Goal: Answer question/provide support

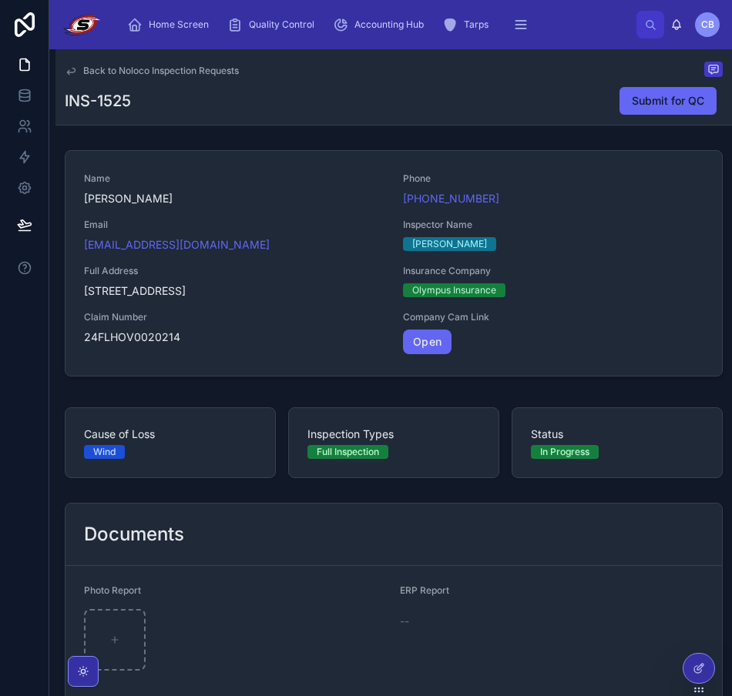
scroll to position [154, 0]
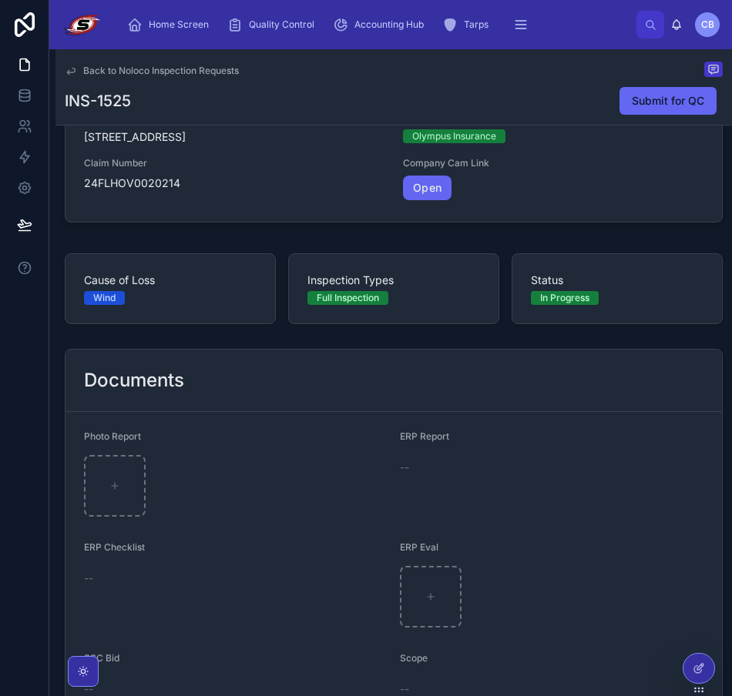
click at [134, 72] on span "Back to Noloco Inspection Requests" at bounding box center [161, 71] width 156 height 12
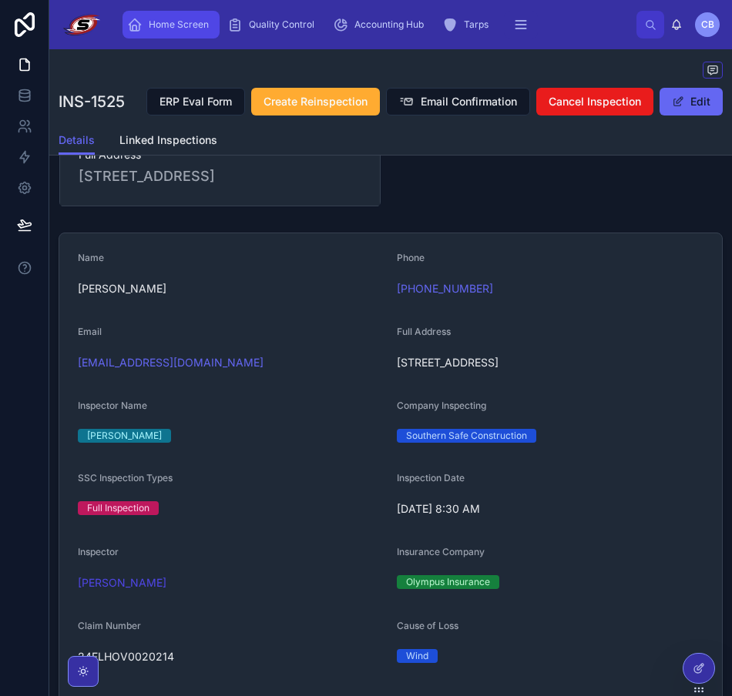
click at [177, 18] on div "Home Screen" at bounding box center [171, 24] width 88 height 25
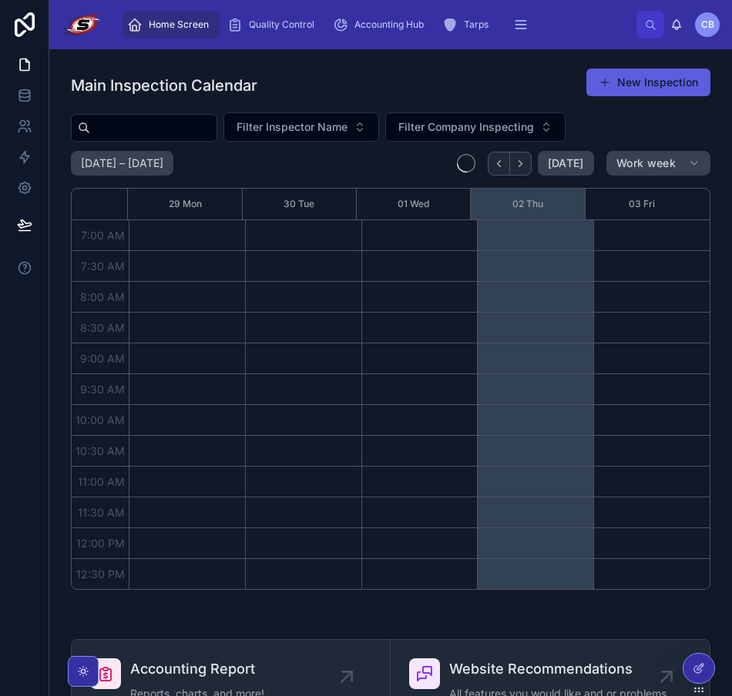
click at [680, 92] on button "New Inspection" at bounding box center [648, 83] width 124 height 28
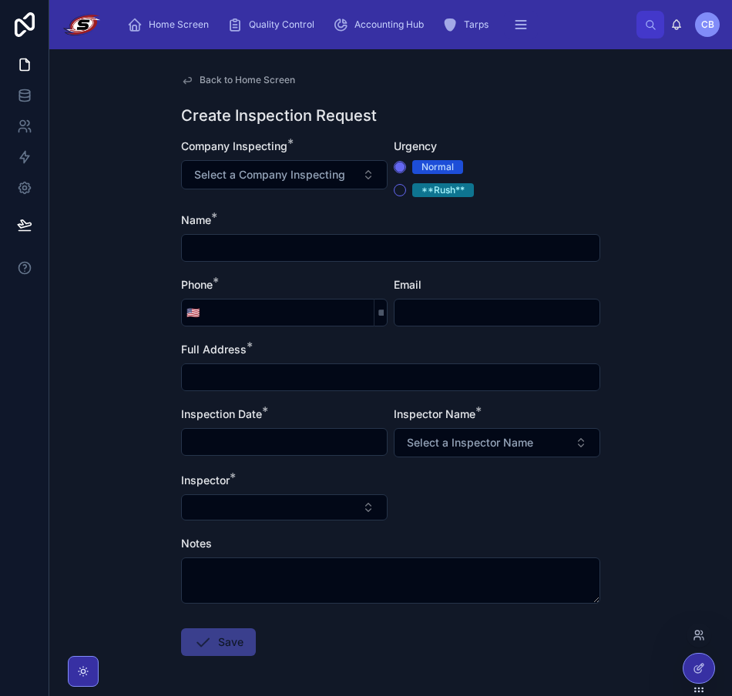
click at [690, 654] on div at bounding box center [699, 674] width 32 height 43
click at [701, 663] on icon at bounding box center [699, 669] width 12 height 12
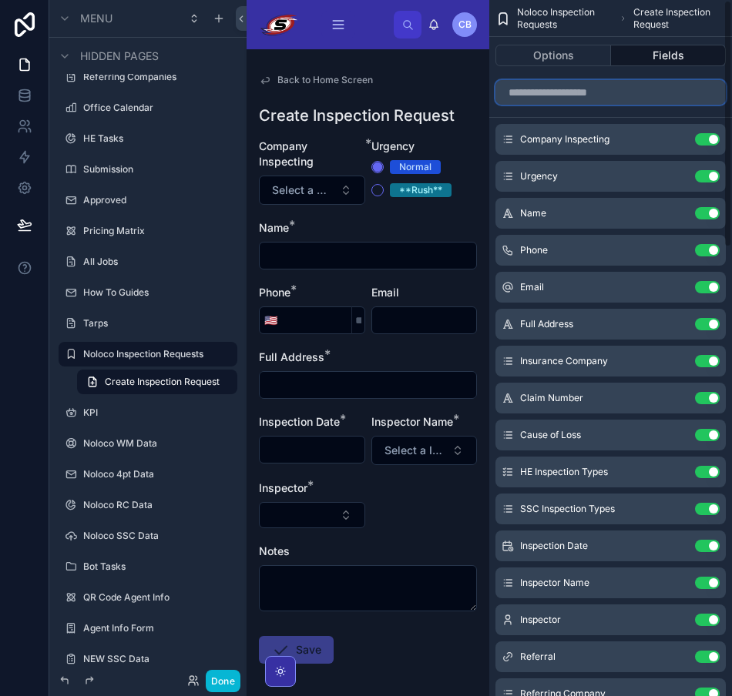
click at [595, 96] on input "scrollable content" at bounding box center [610, 92] width 230 height 25
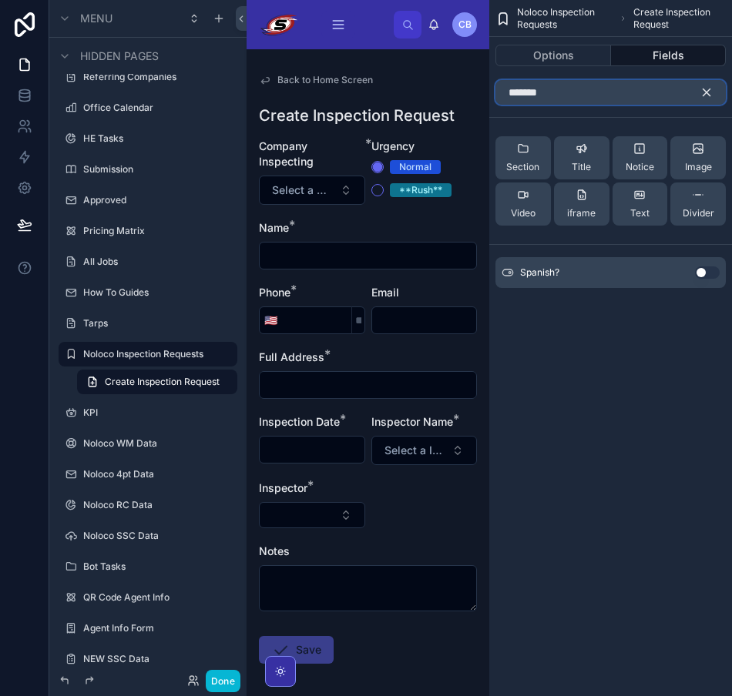
type input "*******"
click at [702, 269] on button "Use setting" at bounding box center [707, 273] width 25 height 12
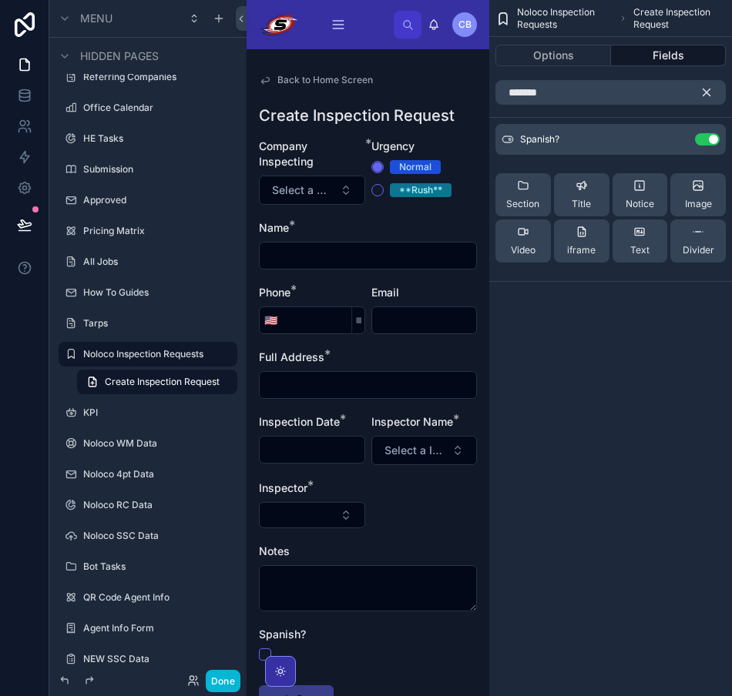
click at [710, 89] on icon "scrollable content" at bounding box center [706, 92] width 7 height 7
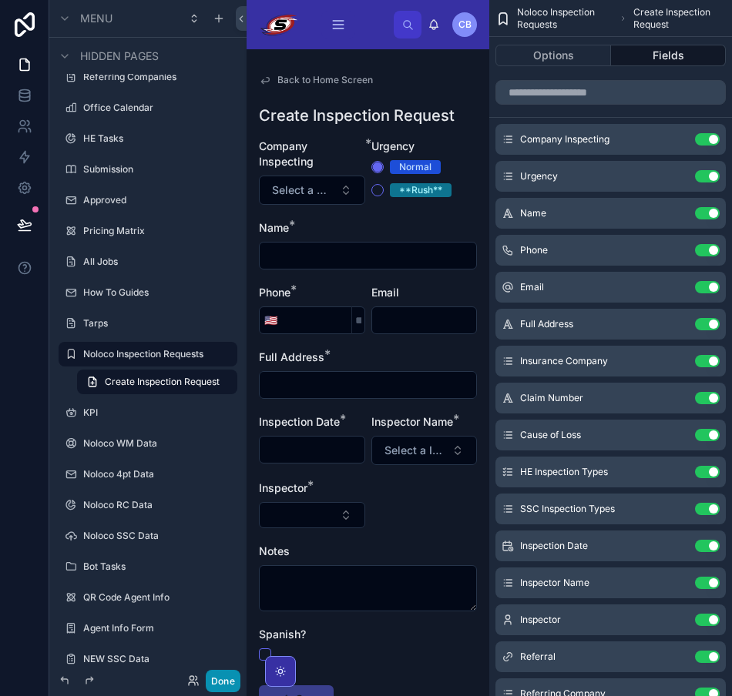
click at [229, 687] on button "Done" at bounding box center [223, 681] width 35 height 22
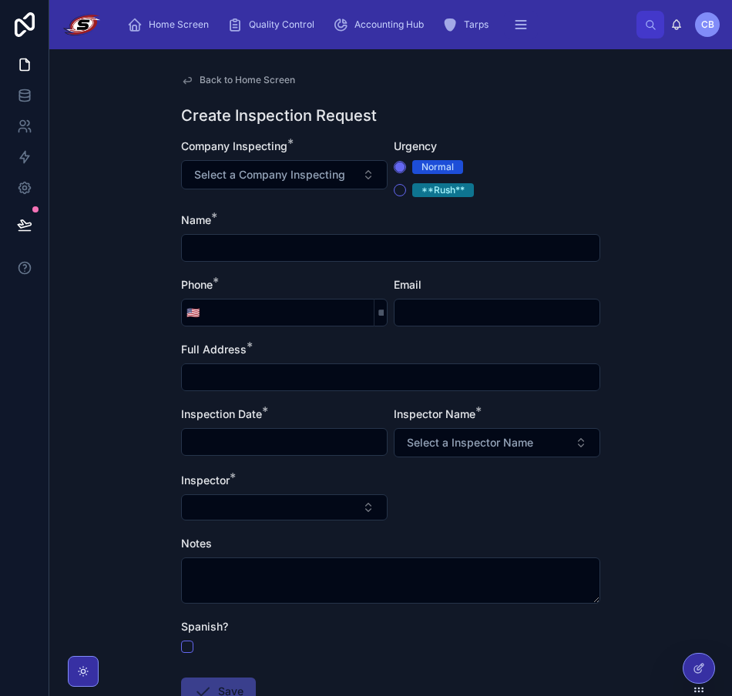
click at [181, 639] on div "Spanish?" at bounding box center [390, 636] width 419 height 34
click at [186, 653] on form "Company Inspecting * Select a Company Inspecting Urgency Normal **Rush** Name *…" at bounding box center [390, 472] width 419 height 666
click at [186, 649] on form "Company Inspecting * Select a Company Inspecting Urgency Normal **Rush** Name *…" at bounding box center [390, 472] width 419 height 666
click at [184, 647] on button "button" at bounding box center [187, 647] width 12 height 12
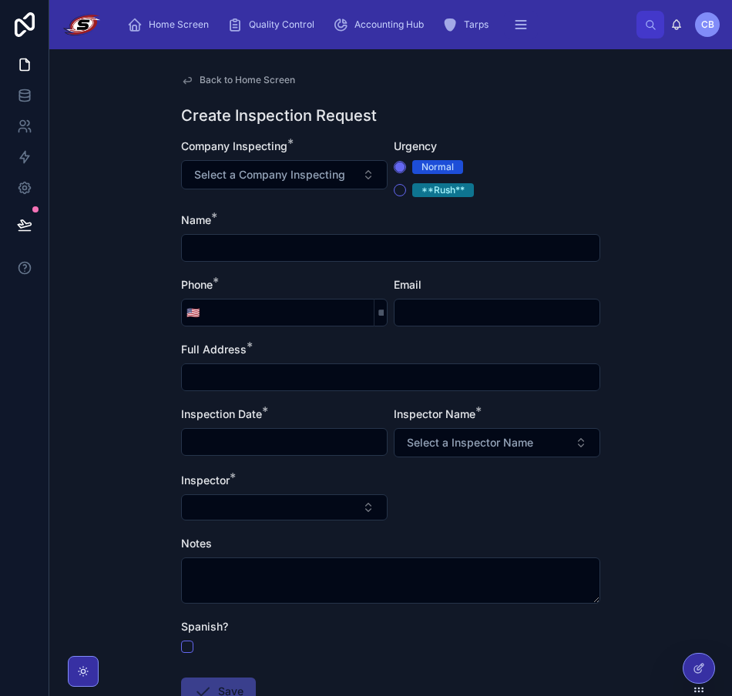
click at [135, 488] on div "Back to Home Screen Create Inspection Request Company Inspecting * Select a Com…" at bounding box center [390, 372] width 683 height 647
click at [165, 14] on div "Home Screen" at bounding box center [171, 24] width 88 height 25
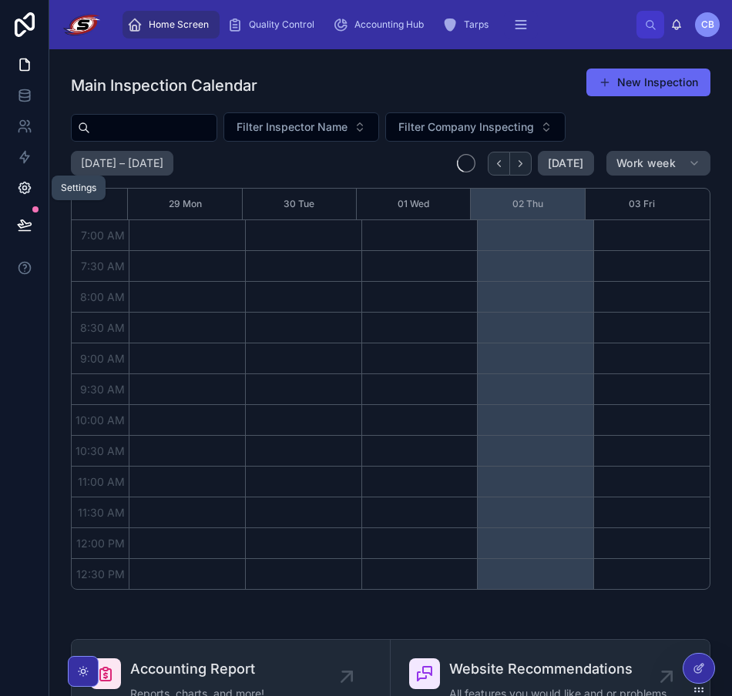
scroll to position [431, 0]
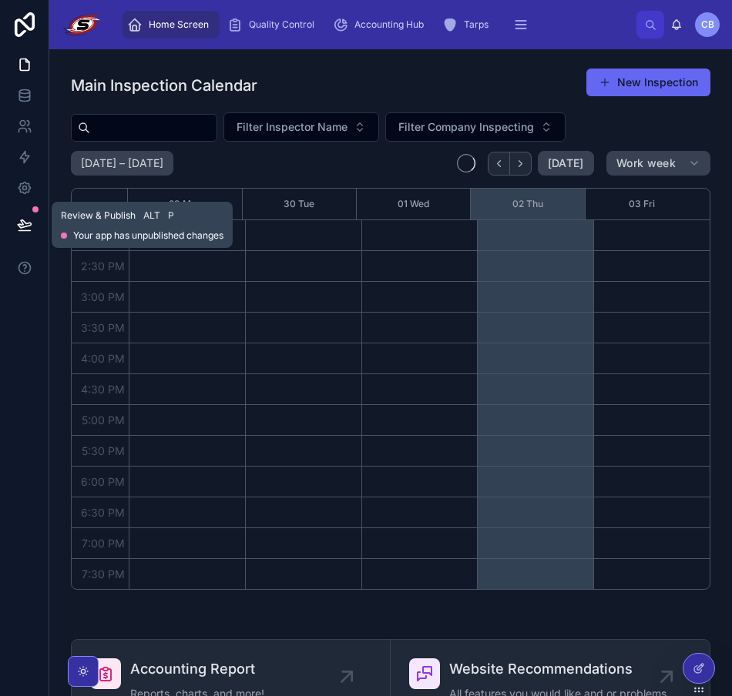
click at [40, 213] on button at bounding box center [25, 224] width 34 height 43
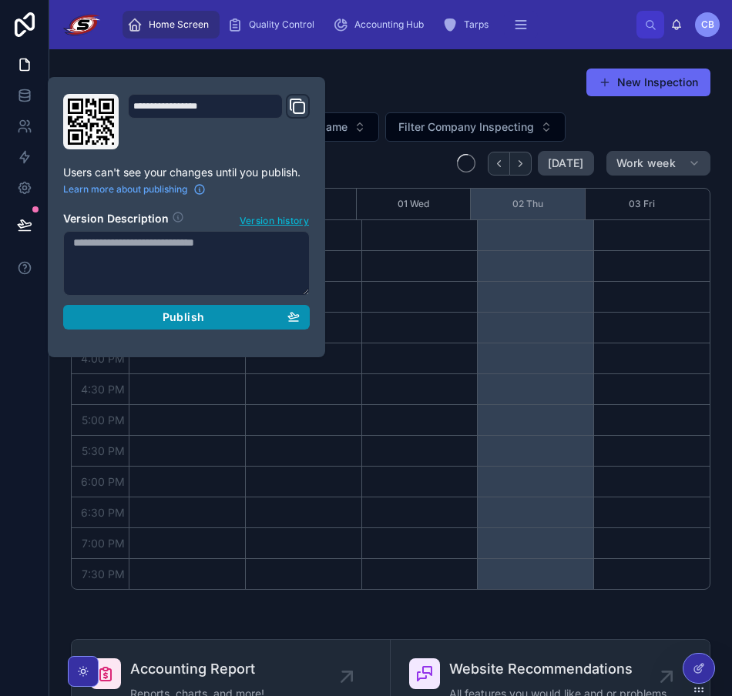
click at [156, 325] on button "Publish" at bounding box center [186, 317] width 247 height 25
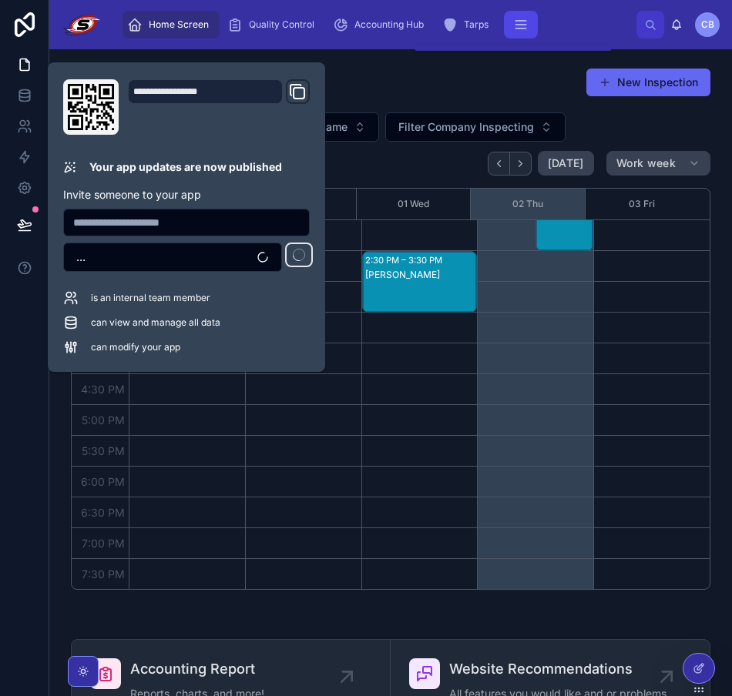
click at [506, 22] on button "scrollable content" at bounding box center [521, 25] width 34 height 28
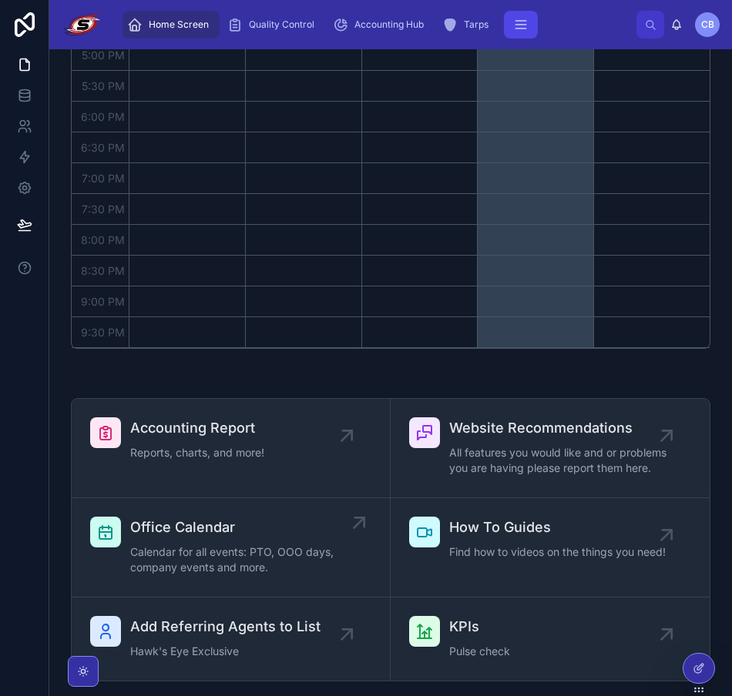
scroll to position [308, 0]
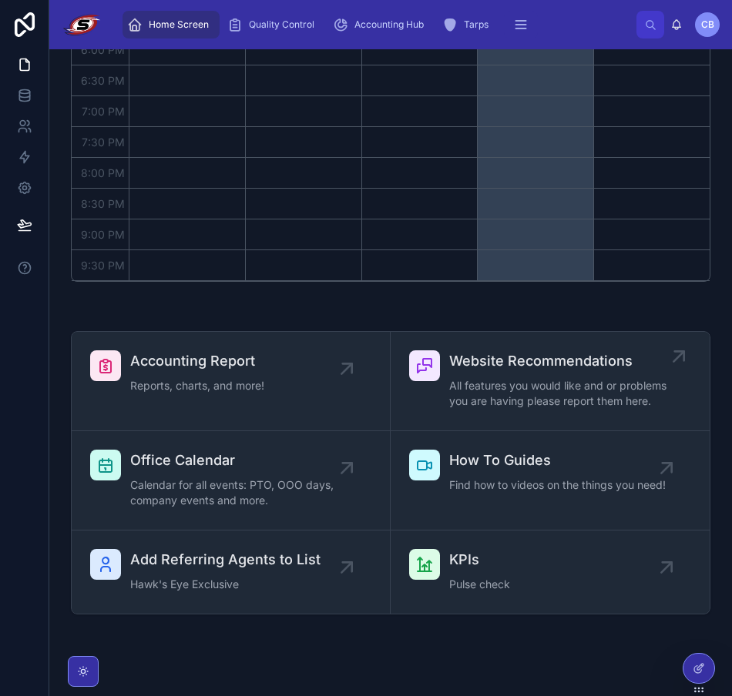
click at [505, 374] on div "Website Recommendations All features you would like and or problems you are hav…" at bounding box center [557, 382] width 217 height 62
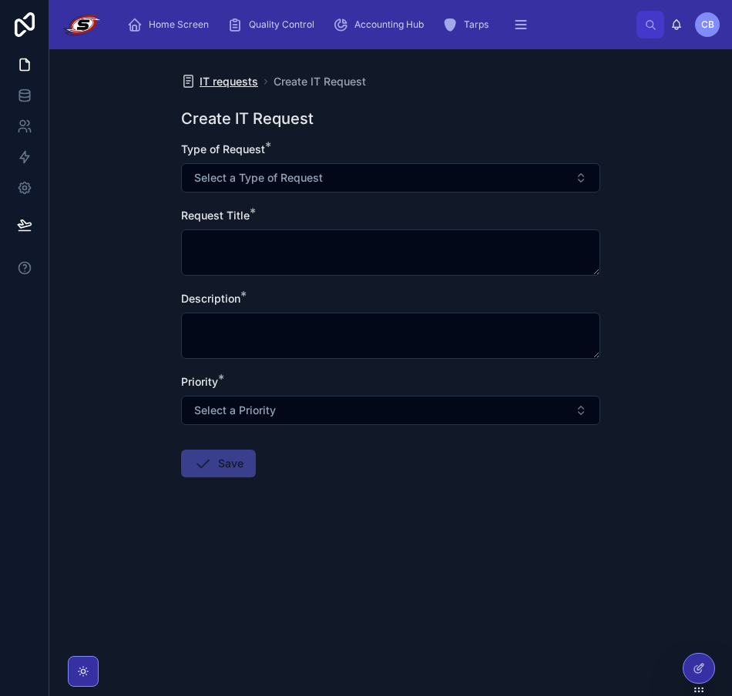
click at [237, 78] on span "IT requests" at bounding box center [229, 81] width 59 height 15
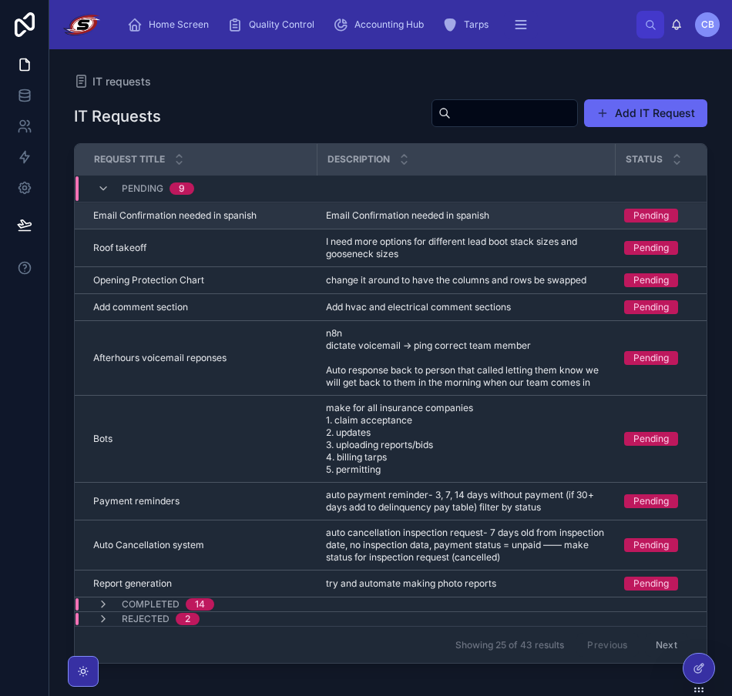
click at [273, 215] on div "Email Confirmation needed in spanish Email Confirmation needed in spanish" at bounding box center [200, 216] width 214 height 12
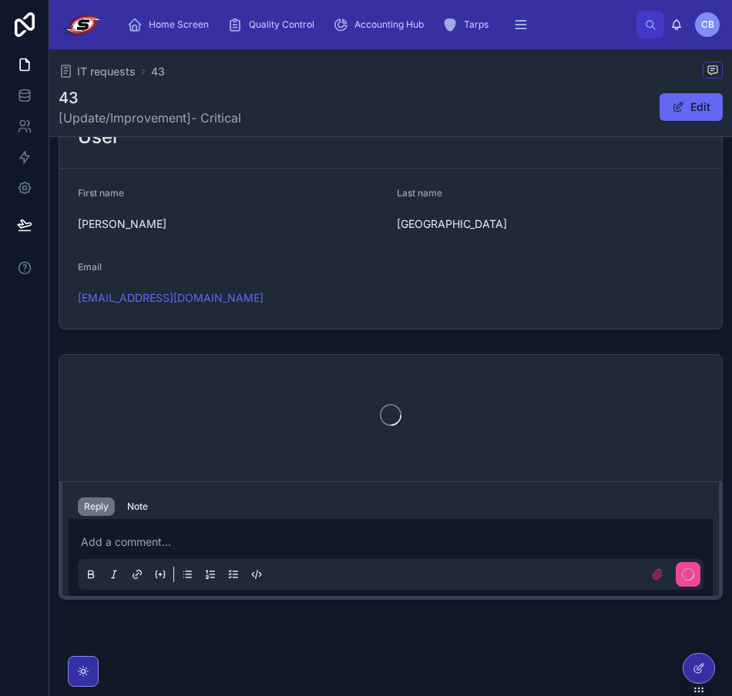
scroll to position [390, 0]
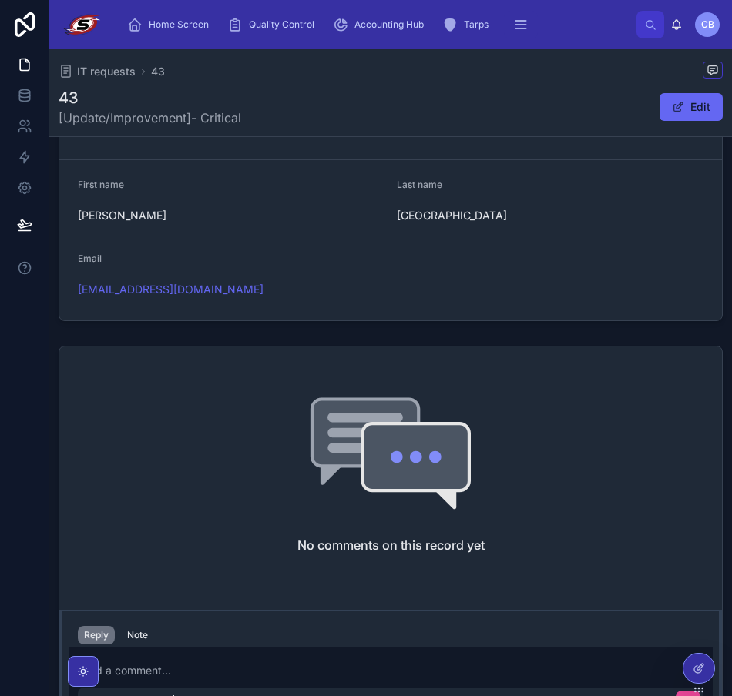
click at [235, 674] on p at bounding box center [394, 670] width 626 height 15
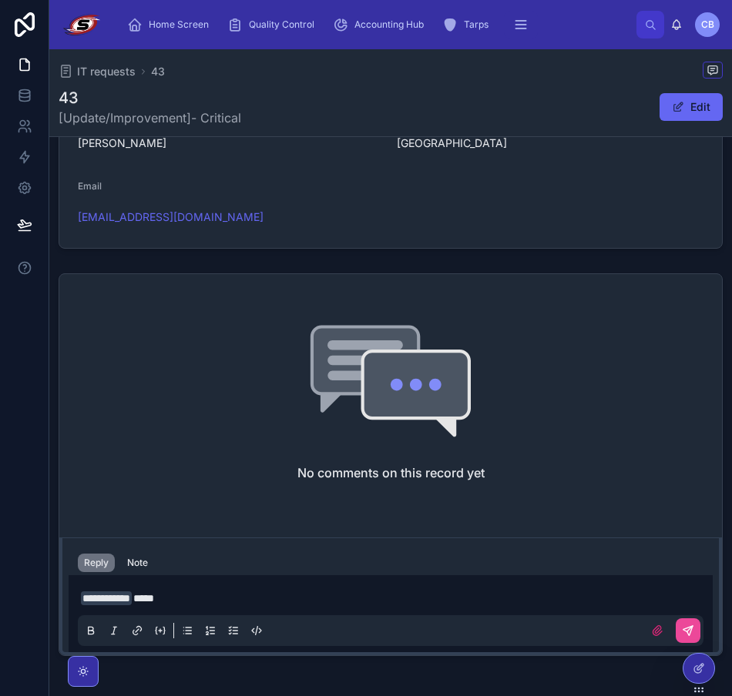
scroll to position [527, 0]
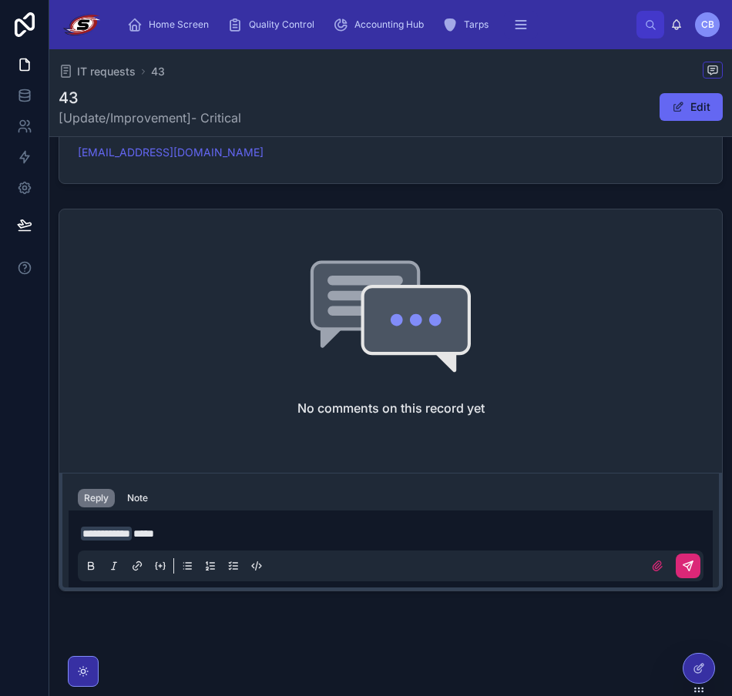
click at [682, 564] on icon at bounding box center [688, 566] width 12 height 12
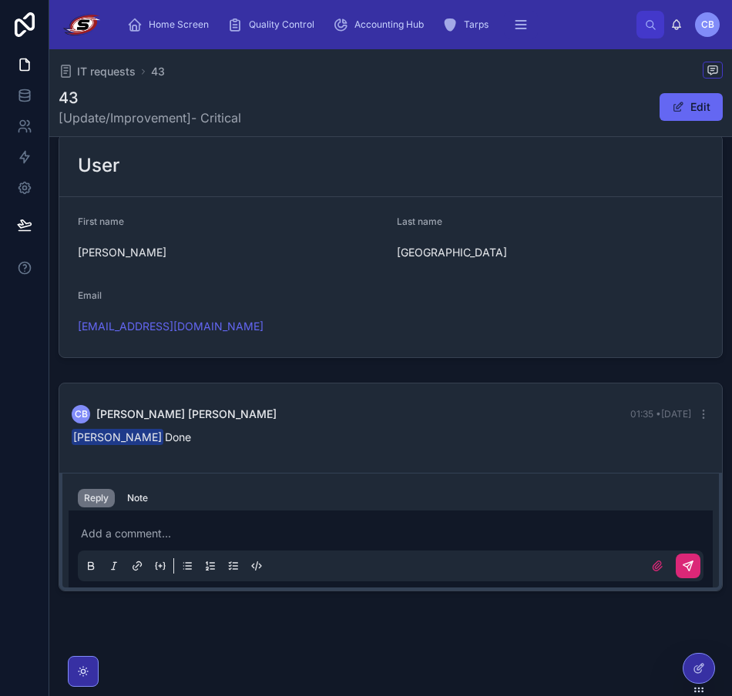
scroll to position [0, 0]
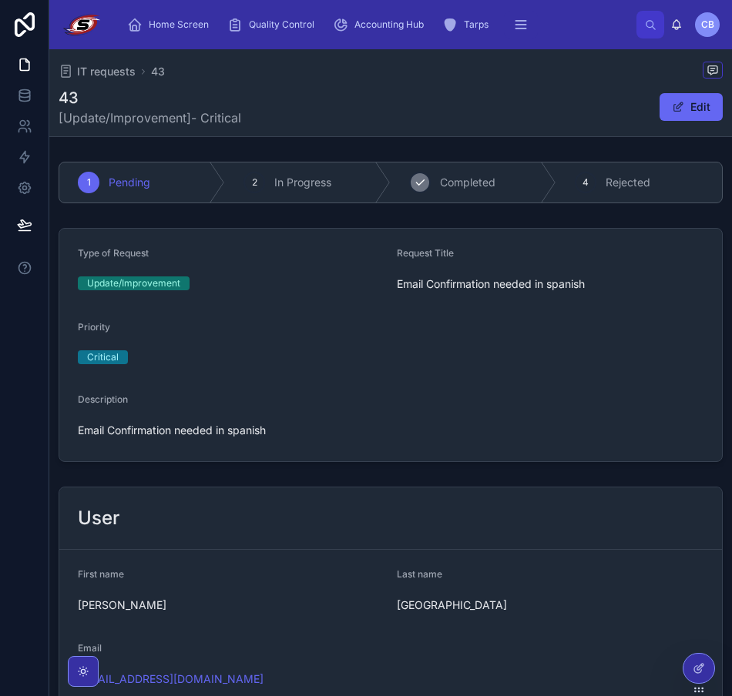
click at [435, 176] on div "3 Completed" at bounding box center [474, 183] width 166 height 40
click at [85, 75] on span "IT requests" at bounding box center [106, 71] width 59 height 15
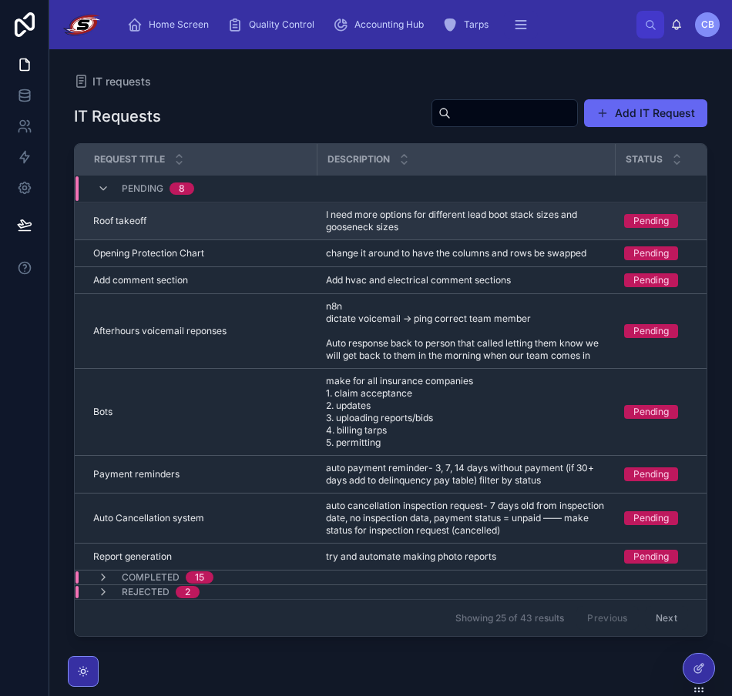
click at [250, 218] on div "Roof takeoff Roof takeoff" at bounding box center [200, 221] width 214 height 12
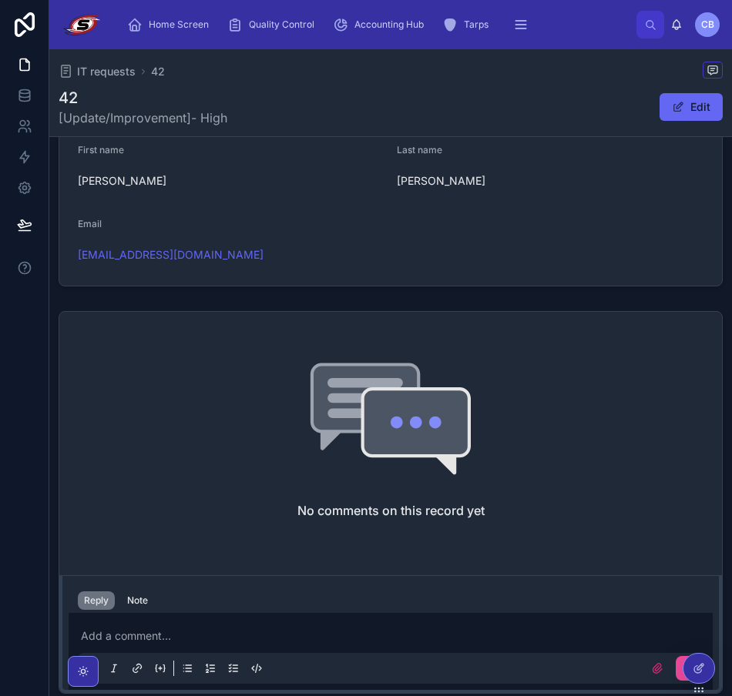
scroll to position [527, 0]
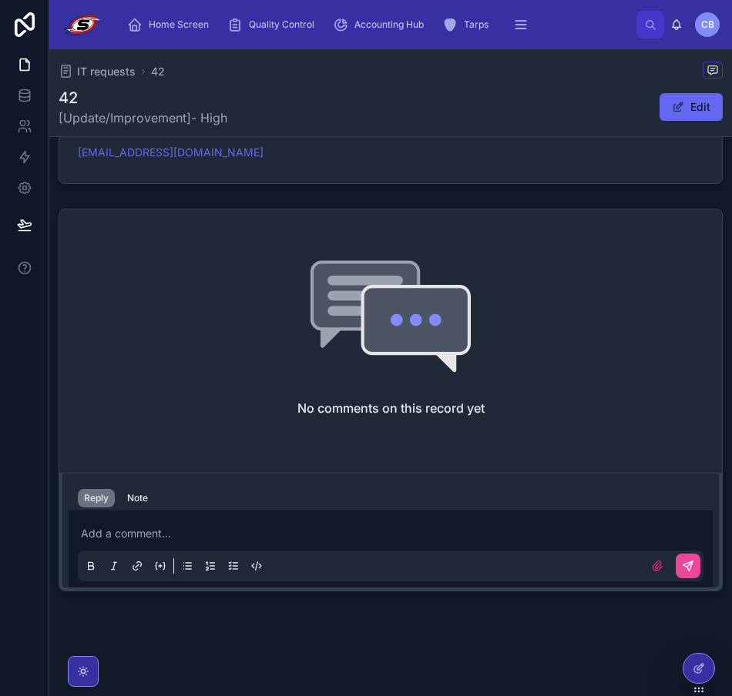
click at [217, 551] on div at bounding box center [391, 566] width 626 height 31
click at [217, 536] on p at bounding box center [394, 533] width 626 height 15
click at [683, 568] on icon at bounding box center [688, 566] width 12 height 12
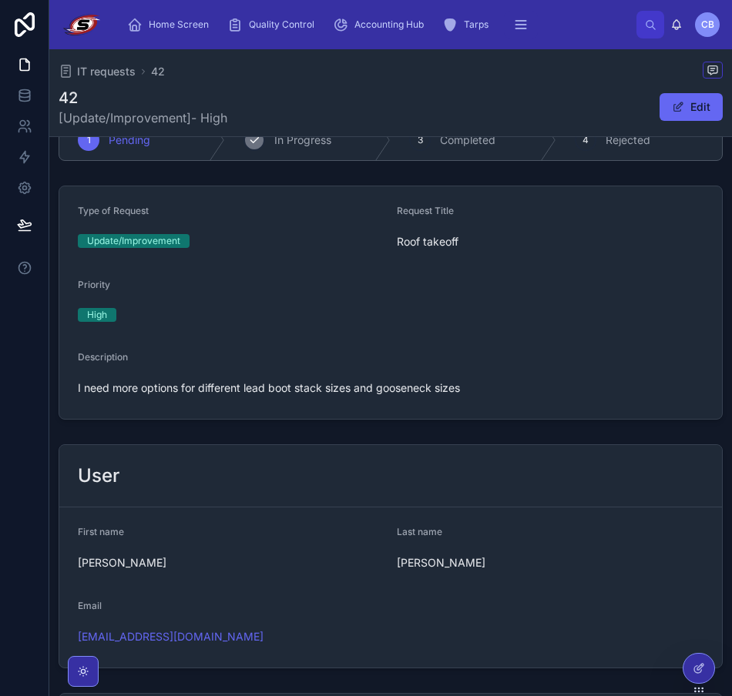
scroll to position [0, 0]
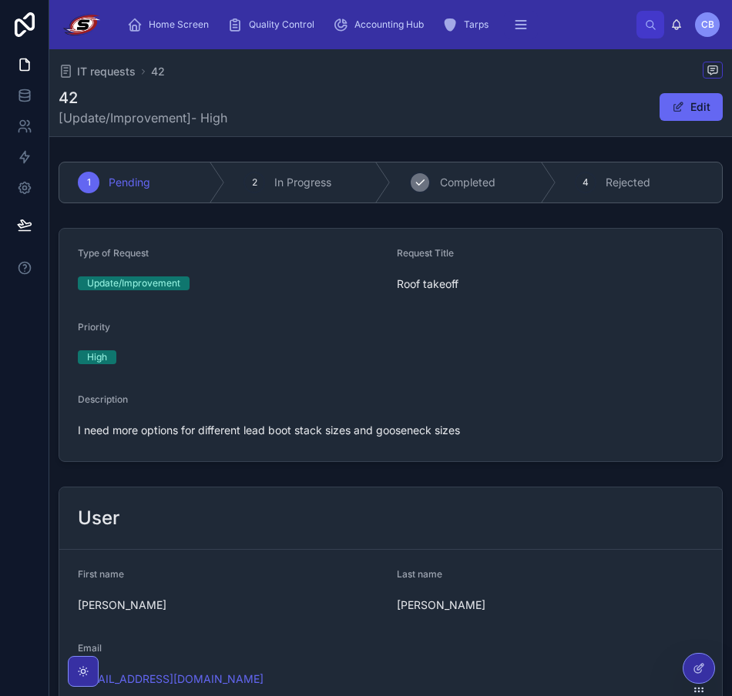
click at [478, 176] on span "Completed" at bounding box center [467, 182] width 55 height 15
click at [103, 73] on span "IT requests" at bounding box center [106, 71] width 59 height 15
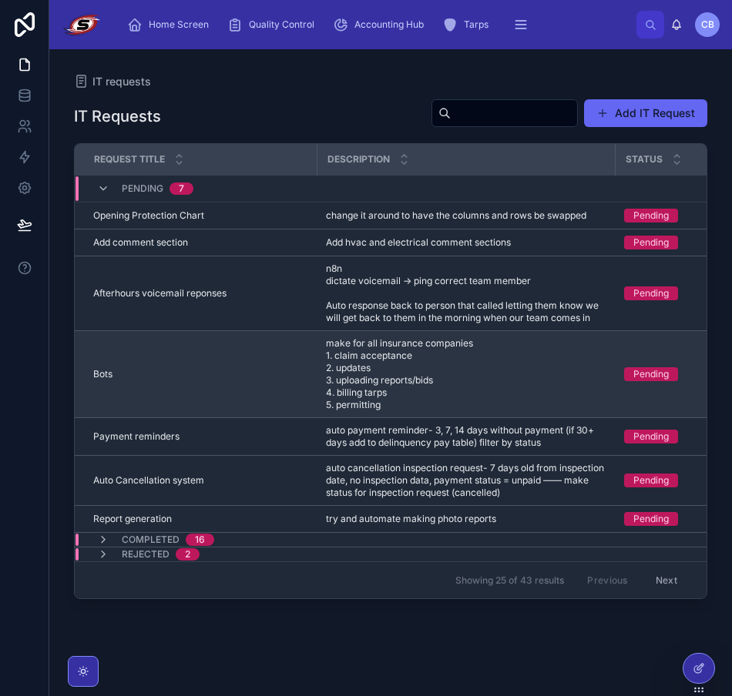
click at [257, 370] on div "Bots Bots" at bounding box center [200, 374] width 214 height 12
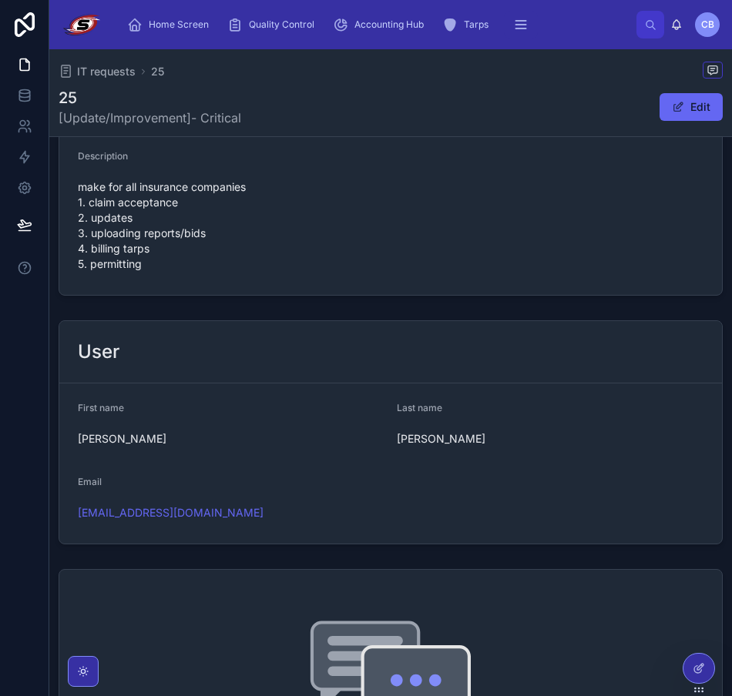
scroll to position [219, 0]
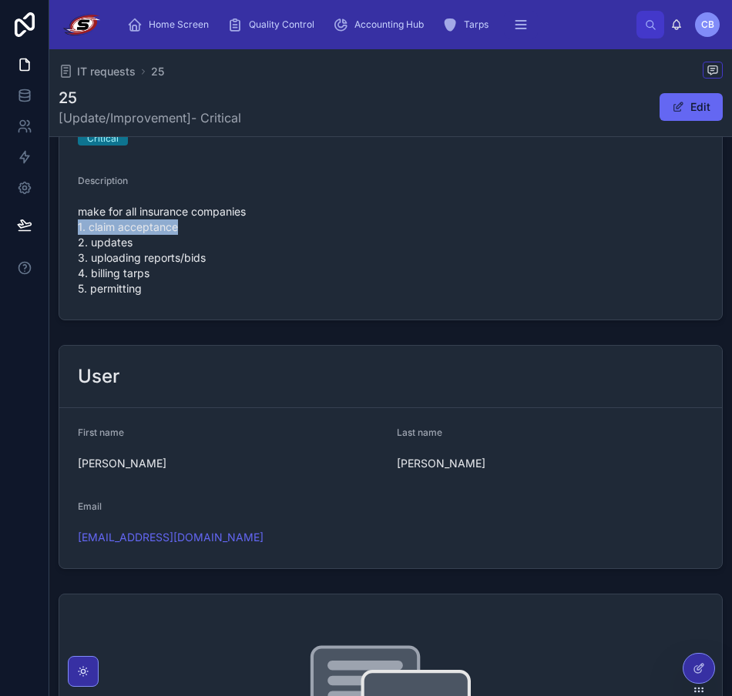
drag, startPoint x: 79, startPoint y: 224, endPoint x: 297, endPoint y: 230, distance: 218.9
click at [297, 230] on span "make for all insurance companies 1. claim acceptance 2. updates 3. uploading re…" at bounding box center [391, 250] width 626 height 92
copy span "1. claim acceptance"
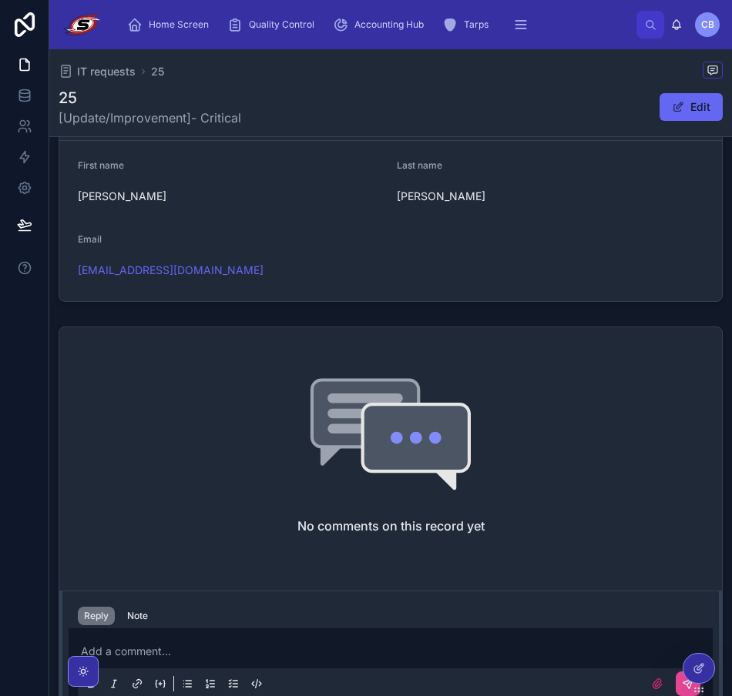
scroll to position [604, 0]
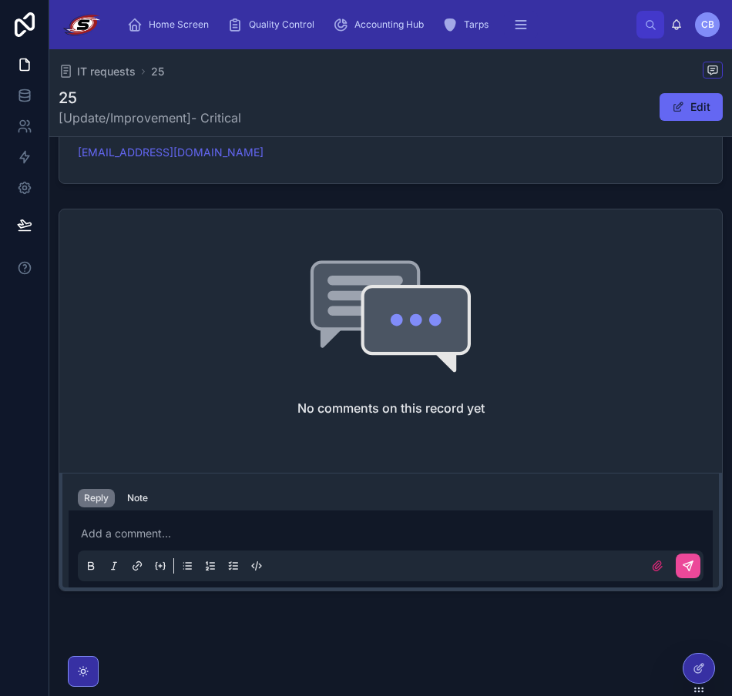
click at [251, 530] on p at bounding box center [394, 533] width 626 height 15
click at [682, 573] on button at bounding box center [688, 566] width 25 height 25
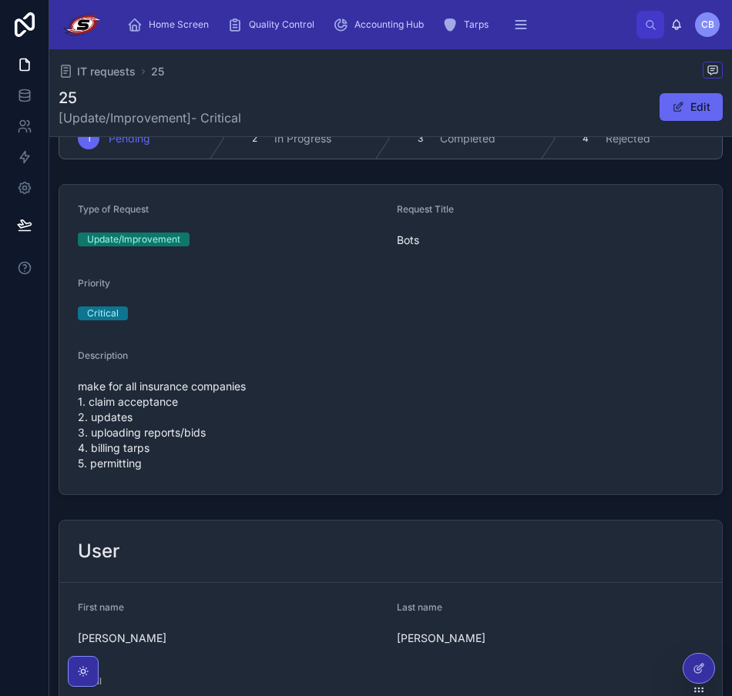
scroll to position [0, 0]
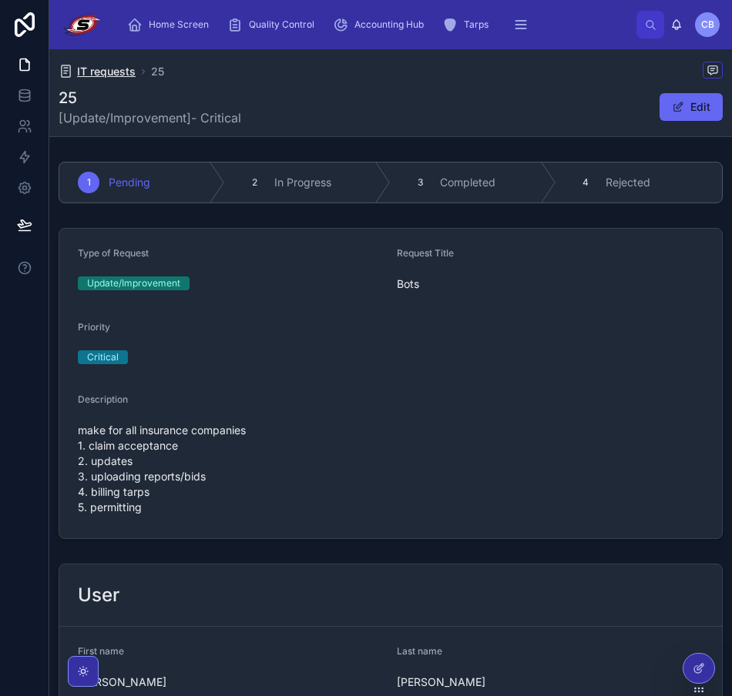
click at [116, 72] on span "IT requests" at bounding box center [106, 71] width 59 height 15
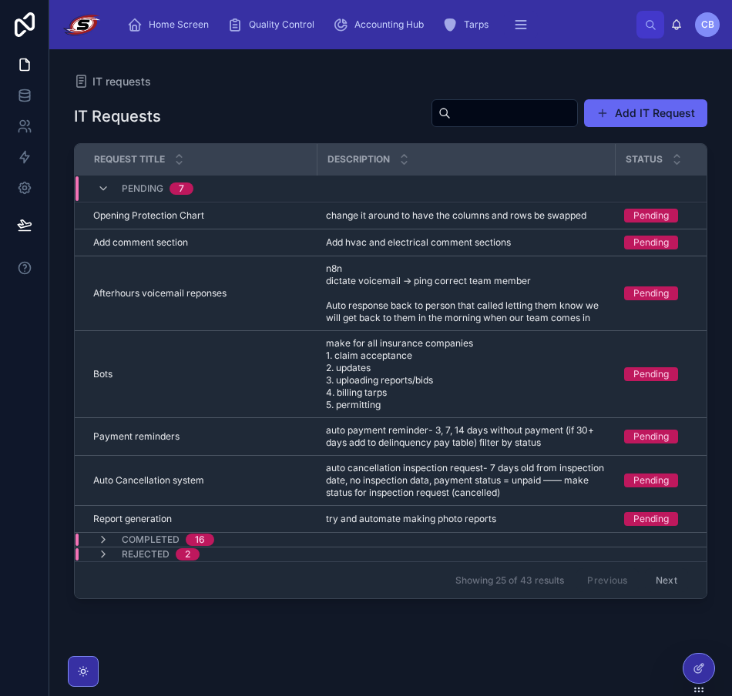
click at [307, 97] on div "IT Requests Add IT Request Request Title Description Status Priority Type of Re…" at bounding box center [390, 383] width 633 height 589
